Goal: Communication & Community: Answer question/provide support

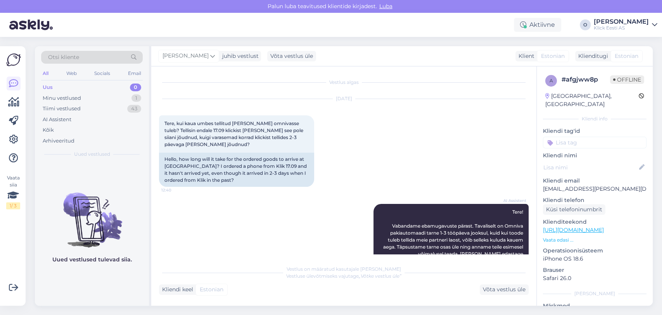
scroll to position [165, 0]
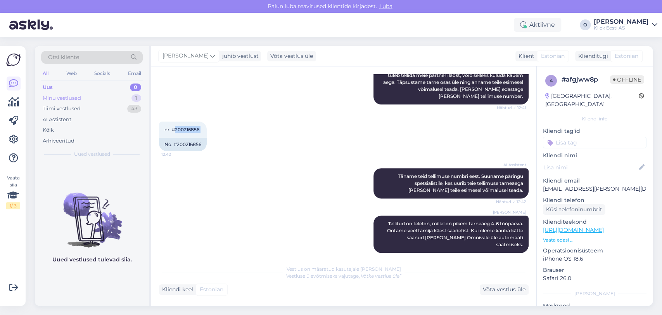
click at [65, 94] on div "Minu vestlused 1" at bounding box center [92, 98] width 102 height 11
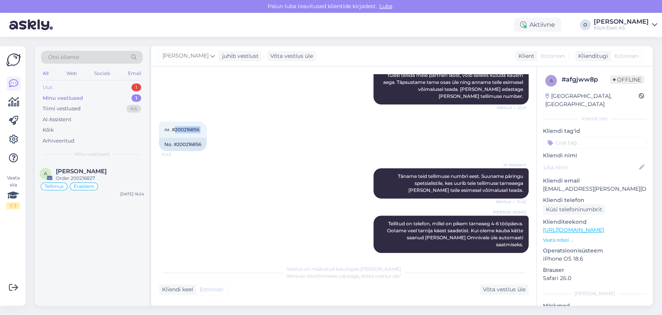
click at [116, 88] on div "Uus 1" at bounding box center [92, 87] width 102 height 11
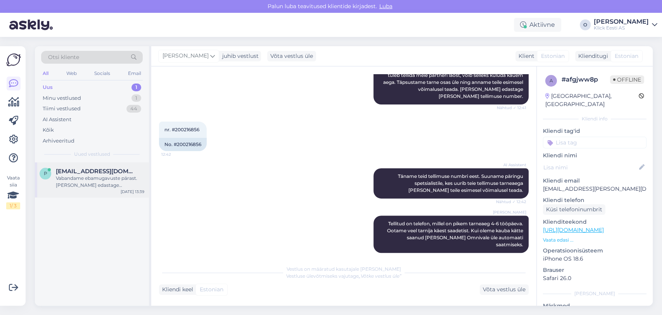
click at [83, 173] on span "[EMAIL_ADDRESS][DOMAIN_NAME]" at bounding box center [96, 171] width 81 height 7
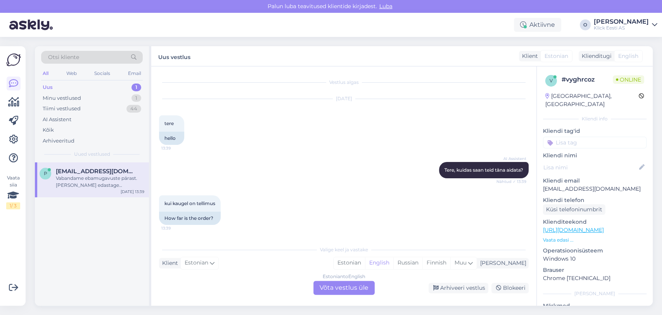
scroll to position [46, 0]
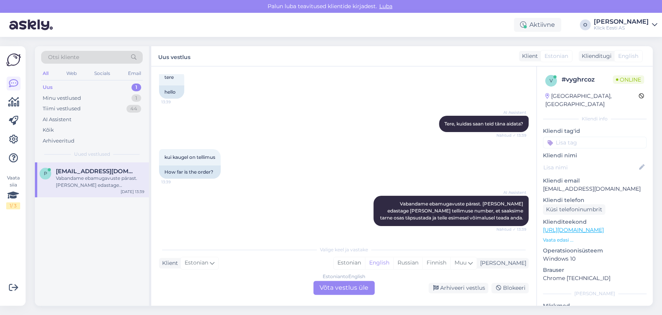
click at [562, 185] on p "[EMAIL_ADDRESS][DOMAIN_NAME]" at bounding box center [595, 189] width 104 height 8
copy p "[EMAIL_ADDRESS][DOMAIN_NAME]"
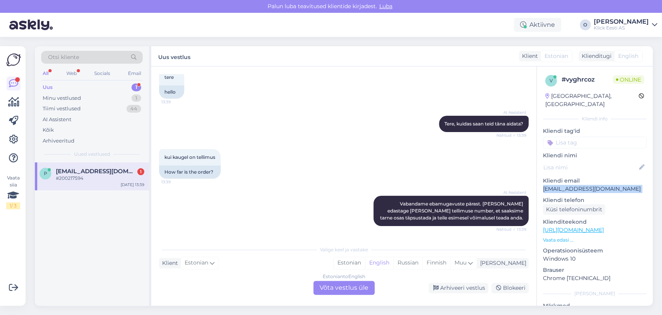
scroll to position [93, 0]
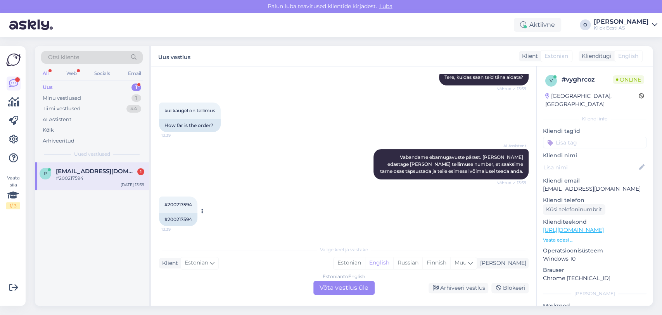
click at [170, 204] on span "#200217594" at bounding box center [179, 204] width 28 height 6
copy span "200217594"
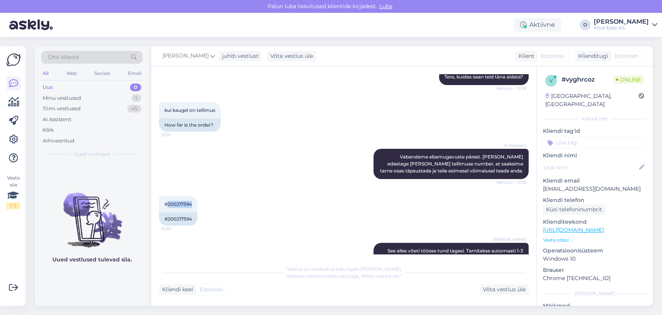
scroll to position [114, 0]
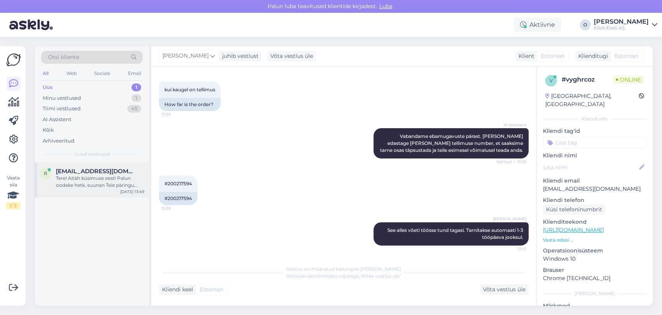
click at [92, 173] on span "[EMAIL_ADDRESS][DOMAIN_NAME]" at bounding box center [96, 171] width 81 height 7
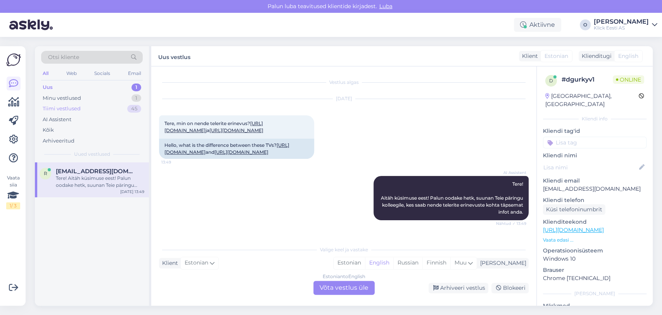
click at [88, 111] on div "Tiimi vestlused 45" at bounding box center [92, 108] width 102 height 11
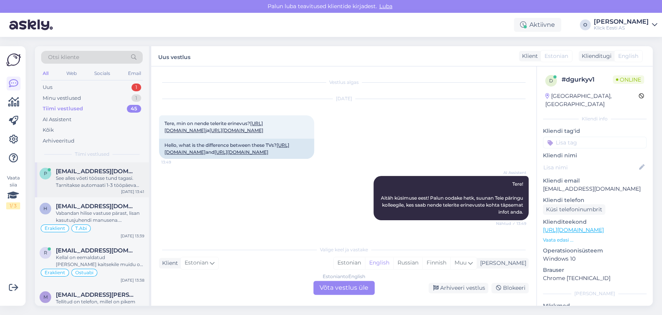
click at [82, 174] on span "[EMAIL_ADDRESS][DOMAIN_NAME]" at bounding box center [96, 171] width 81 height 7
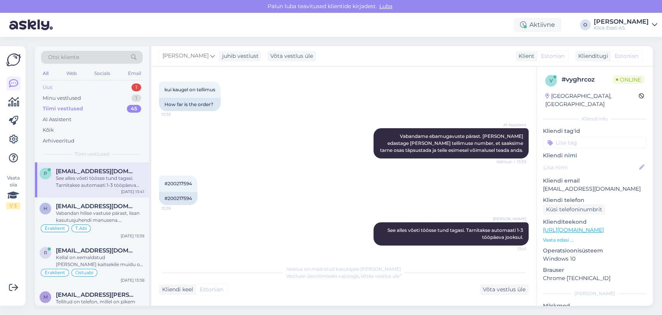
click at [79, 87] on div "Uus 1" at bounding box center [92, 87] width 102 height 11
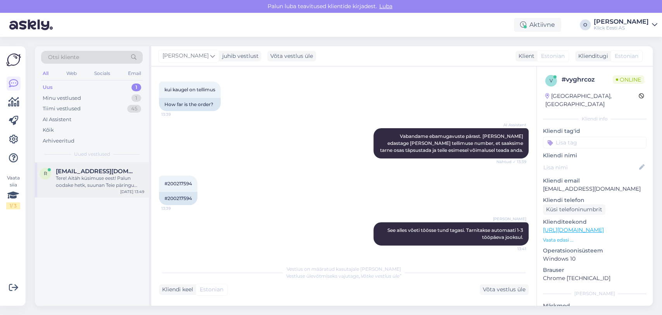
click at [80, 176] on div "Tere! Aitäh küsimuse eest! Palun oodake hetk, suunan Teie päringu kolleegile, k…" at bounding box center [100, 182] width 88 height 14
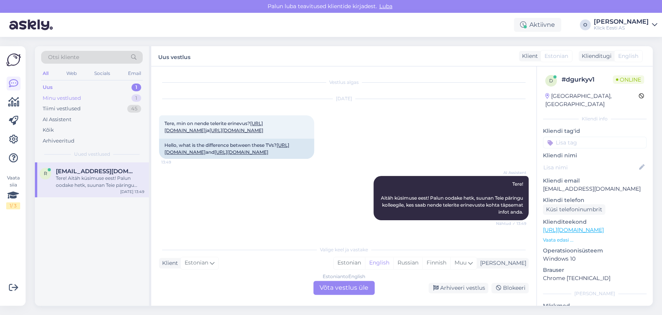
click at [109, 97] on div "Minu vestlused 1" at bounding box center [92, 98] width 102 height 11
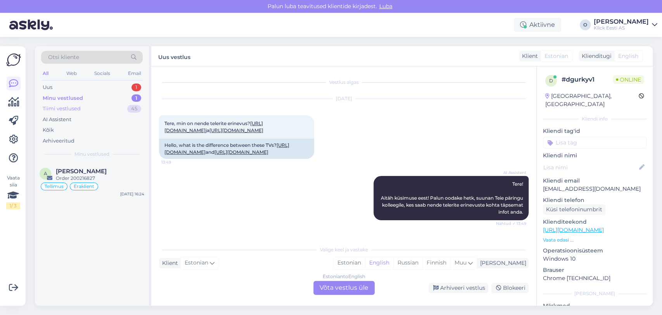
click at [106, 106] on div "Tiimi vestlused 45" at bounding box center [92, 108] width 102 height 11
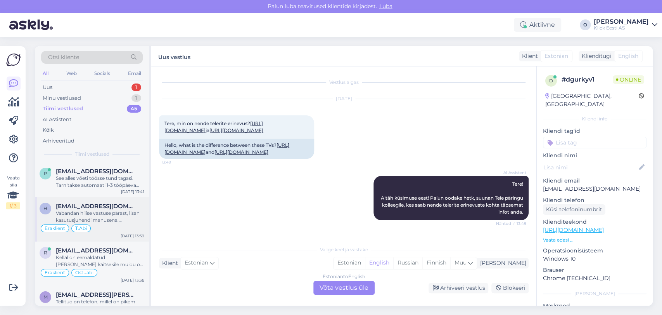
click at [90, 211] on div "Vabandan hilise vastuse pärast, lisan kasutusjuhendi manusena. Eestikeelne kiir…" at bounding box center [100, 217] width 88 height 14
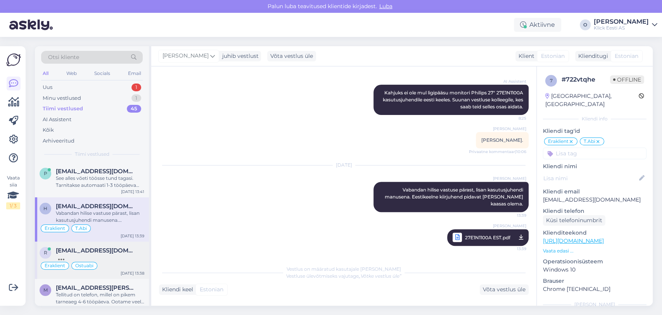
click at [87, 252] on span "[EMAIL_ADDRESS][DOMAIN_NAME]" at bounding box center [96, 250] width 81 height 7
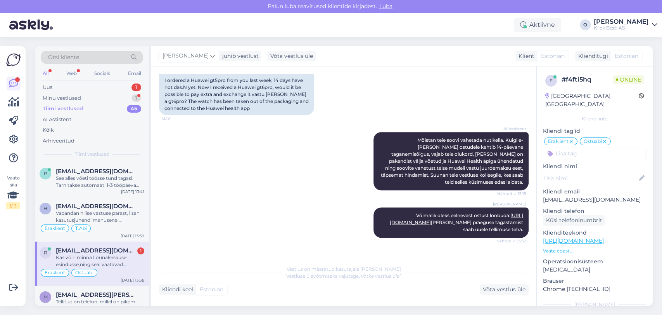
scroll to position [2194, 0]
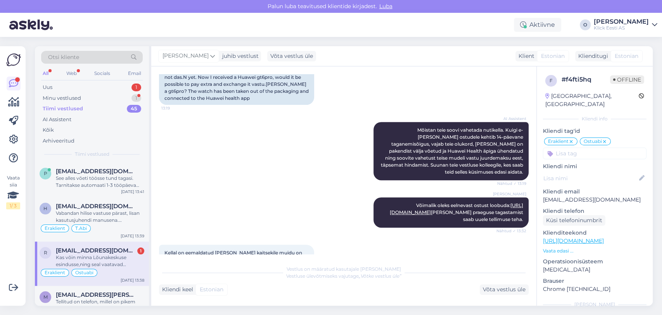
click at [561, 196] on p "[EMAIL_ADDRESS][DOMAIN_NAME]" at bounding box center [595, 200] width 104 height 8
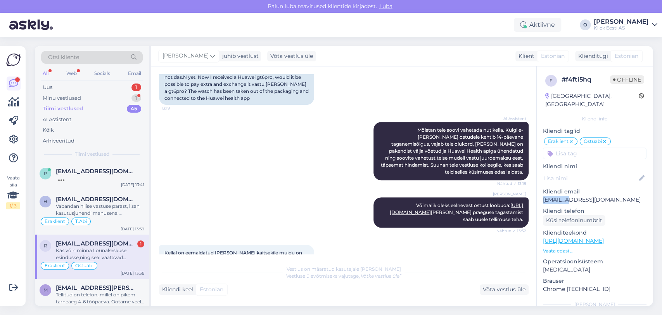
click at [561, 196] on p "[EMAIL_ADDRESS][DOMAIN_NAME]" at bounding box center [595, 200] width 104 height 8
copy p "[EMAIL_ADDRESS][DOMAIN_NAME]"
click at [77, 164] on div "p [EMAIL_ADDRESS][DOMAIN_NAME] 1 selge [DATE] 13:41" at bounding box center [92, 176] width 114 height 28
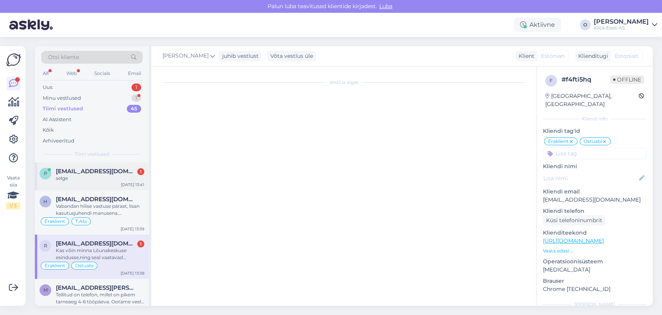
scroll to position [147, 0]
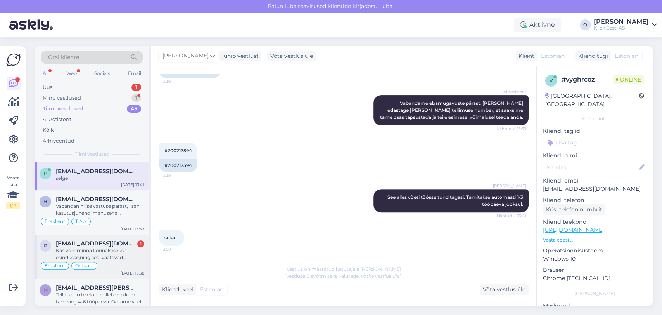
click at [89, 251] on div "Kas võin minna Lõunakeskuse esindusse,ning seal vaatavad [PERSON_NAME],ning saa…" at bounding box center [100, 254] width 88 height 14
